Goal: Check status: Check status

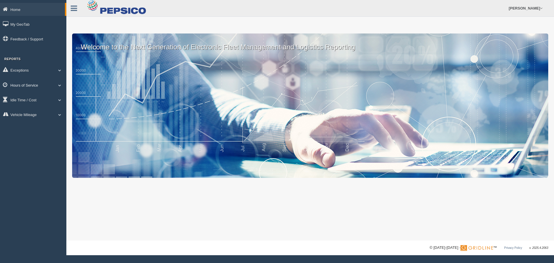
click at [31, 85] on link "Hours of Service" at bounding box center [33, 85] width 66 height 13
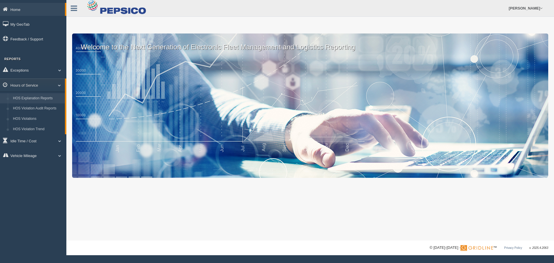
click at [30, 96] on link "HOS Explanation Reports" at bounding box center [37, 98] width 55 height 10
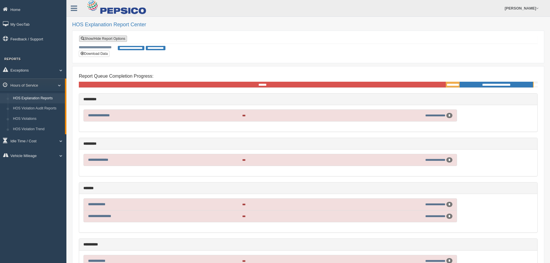
click at [112, 37] on link "Show/Hide Report Options" at bounding box center [103, 38] width 48 height 6
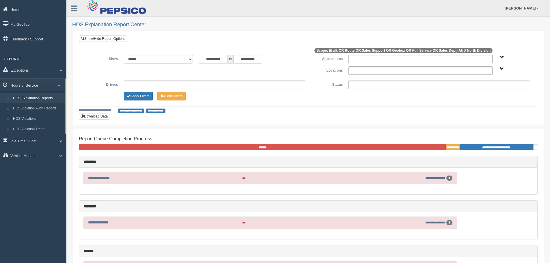
click at [224, 59] on input "**********" at bounding box center [213, 59] width 29 height 9
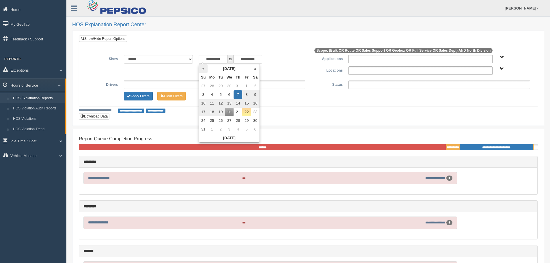
click at [203, 69] on th "«" at bounding box center [203, 68] width 9 height 9
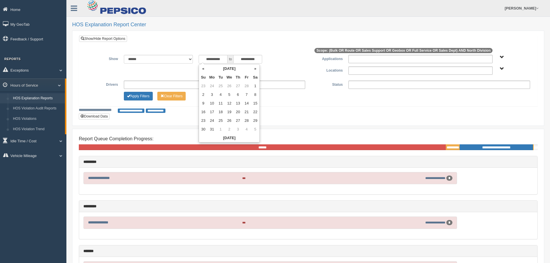
click at [203, 69] on th "«" at bounding box center [203, 68] width 9 height 9
click at [256, 112] on td "22" at bounding box center [255, 112] width 9 height 9
type input "**********"
click at [277, 98] on div "Apply Filters Clear Filters" at bounding box center [214, 95] width 187 height 7
click at [502, 68] on span "North Division" at bounding box center [502, 69] width 4 height 4
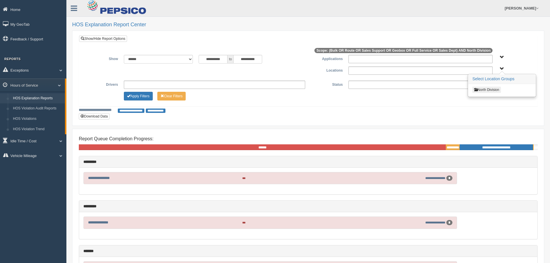
click at [492, 90] on button "North Division" at bounding box center [486, 90] width 29 height 6
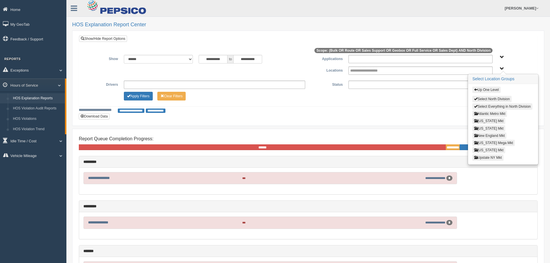
click at [491, 148] on button "Pennsylvania Mkt" at bounding box center [488, 150] width 33 height 6
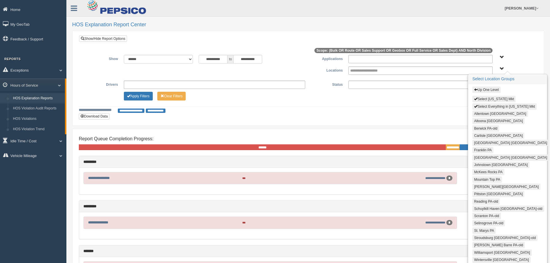
click at [489, 158] on button "Harrisburg PA" at bounding box center [510, 157] width 76 height 6
click at [500, 68] on span "Up One Level Select Pennsylvania Mkt Select Everything in Pennsylvania Mkt Alle…" at bounding box center [502, 69] width 4 height 4
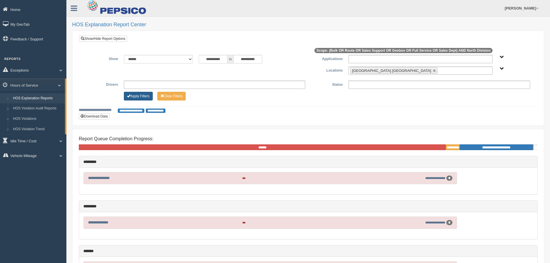
click at [139, 98] on button "Apply Filters" at bounding box center [138, 96] width 29 height 9
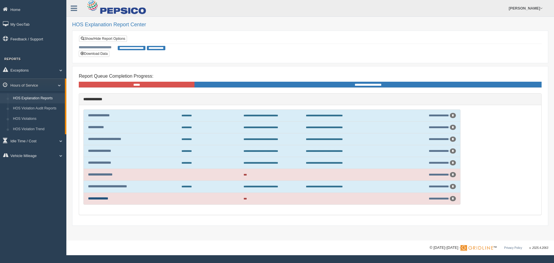
click at [104, 199] on link "**********" at bounding box center [98, 199] width 20 height 4
